Goal: Task Accomplishment & Management: Use online tool/utility

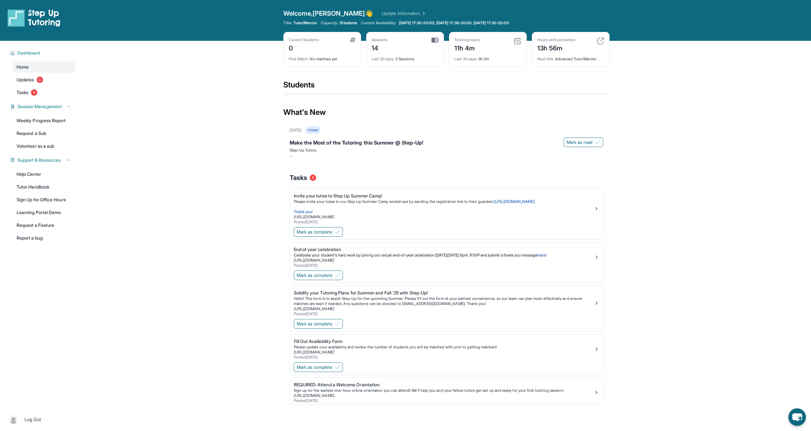
click at [492, 61] on div "Last 30 days : 0h 0m" at bounding box center [488, 57] width 67 height 9
drag, startPoint x: 492, startPoint y: 60, endPoint x: 453, endPoint y: 59, distance: 38.9
click at [482, 60] on div "Last 30 days : 0h 0m" at bounding box center [488, 57] width 67 height 9
click at [382, 76] on div "Current Students 0 First Match : No matches yet Sessions 14 Last 30 days : 0 Se…" at bounding box center [446, 56] width 326 height 48
drag, startPoint x: 556, startPoint y: 59, endPoint x: 598, endPoint y: 61, distance: 42.5
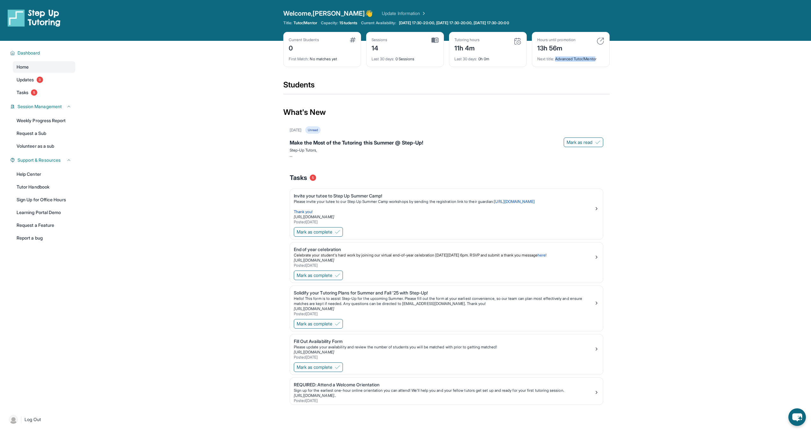
click at [598, 61] on div "Next title : Advanced Tutor/Mentor" at bounding box center [570, 57] width 67 height 9
click at [604, 74] on div "Current Students 0 First Match : No matches yet Sessions 14 Last 30 days : 0 Se…" at bounding box center [446, 56] width 326 height 48
